Goal: Find specific page/section: Find specific page/section

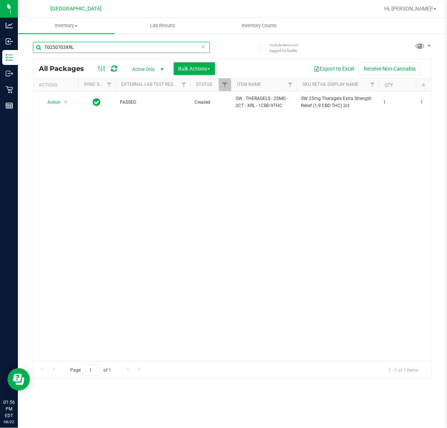
click at [79, 47] on input "TG250703XRL" at bounding box center [121, 47] width 177 height 11
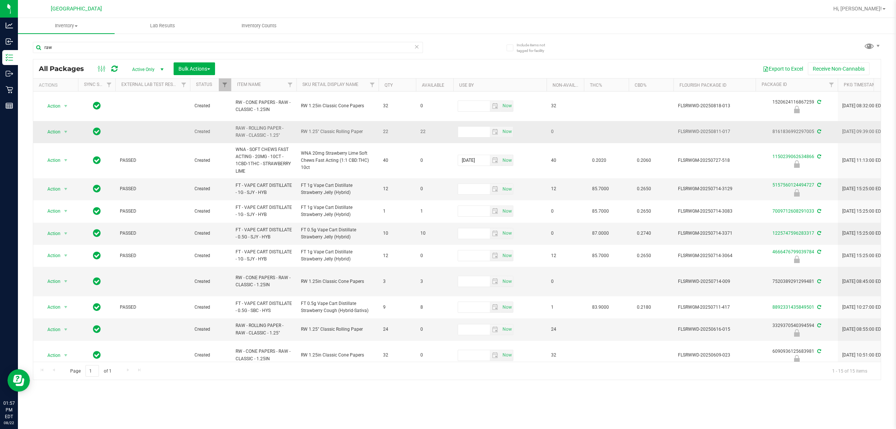
click at [249, 133] on span "RAW - ROLLING PAPER - RAW - CLASSIC - 1.25"" at bounding box center [264, 132] width 56 height 14
copy tr "RAW - ROLLING PAPER - RAW - CLASSIC - 1.25""
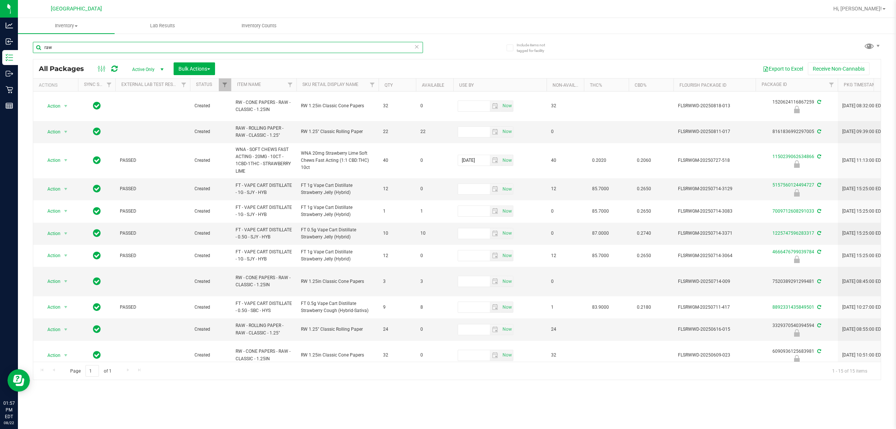
drag, startPoint x: 73, startPoint y: 48, endPoint x: 67, endPoint y: 49, distance: 5.6
click at [67, 49] on input "raw" at bounding box center [228, 47] width 390 height 11
click at [68, 49] on input "raw" at bounding box center [228, 47] width 390 height 11
paste input "RAW - ROLLING PAPER - RAW - CLASSIC - 1.25""
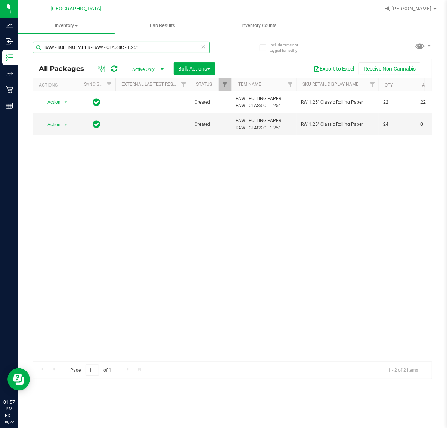
type input "RAW - ROLLING PAPER - RAW - CLASSIC - 1.25""
click at [144, 46] on input "RAW - ROLLING PAPER - RAW - CLASSIC - 1.25"" at bounding box center [121, 47] width 177 height 11
click at [205, 47] on icon at bounding box center [203, 46] width 5 height 9
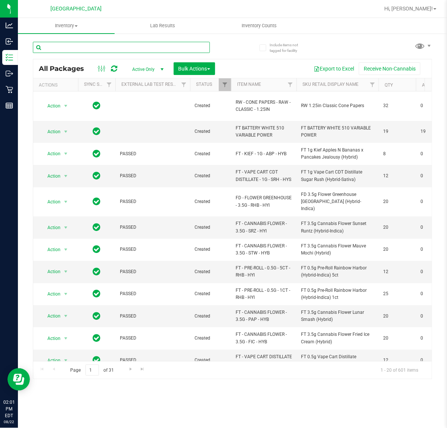
click at [81, 47] on input "text" at bounding box center [121, 47] width 177 height 11
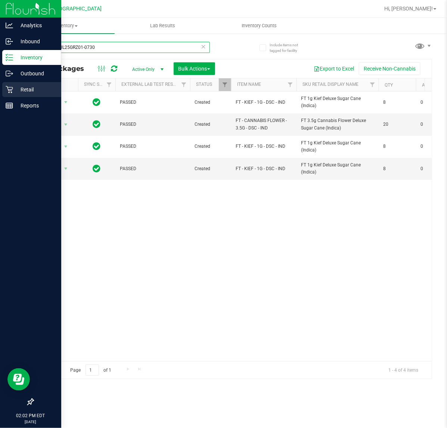
type input "dscW-JUL25GRZ01-0730"
